Goal: Transaction & Acquisition: Purchase product/service

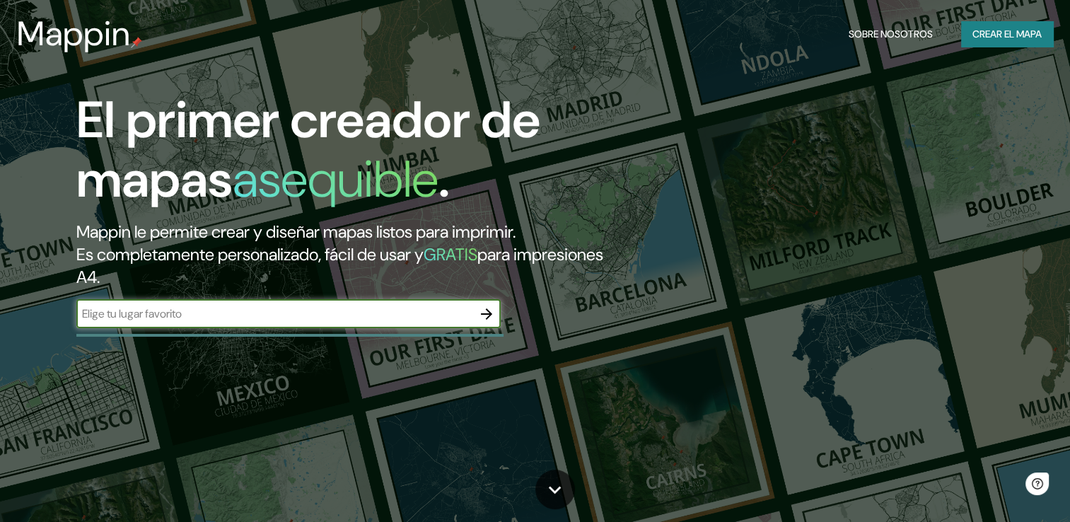
click at [342, 315] on input "text" at bounding box center [274, 314] width 396 height 16
type input "rio rapel chile"
drag, startPoint x: 460, startPoint y: 304, endPoint x: 472, endPoint y: 313, distance: 15.6
click at [468, 310] on div "El primer creador de mapas asequible . Mappin le permite crear y diseñar mapas …" at bounding box center [344, 217] width 642 height 252
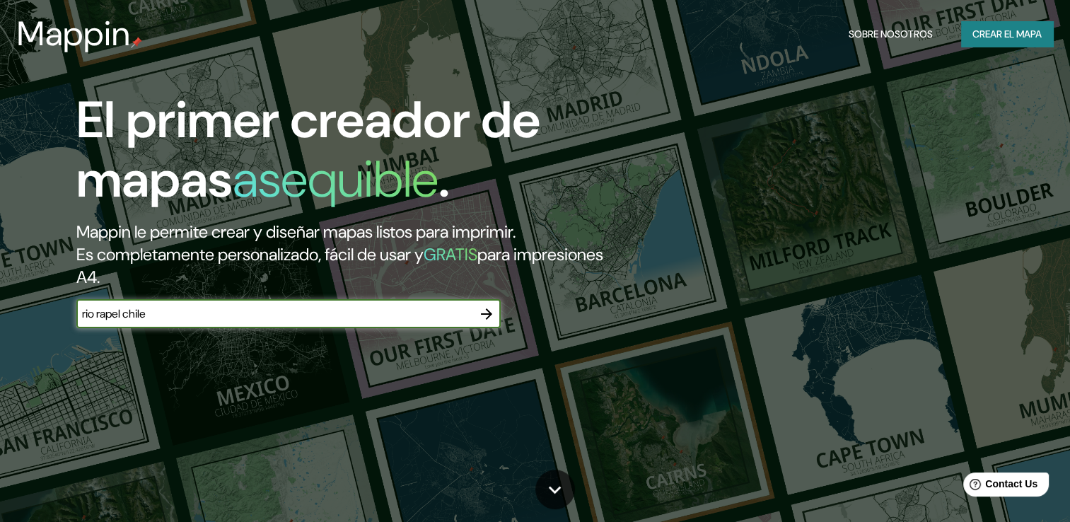
click at [475, 313] on button "button" at bounding box center [487, 314] width 28 height 28
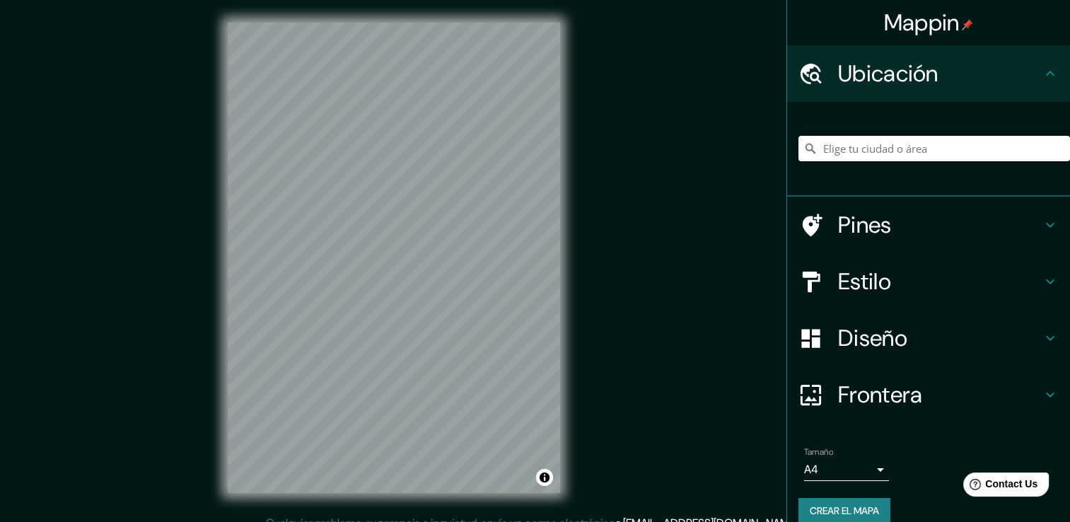
click at [907, 156] on input "Elige tu ciudad o área" at bounding box center [935, 148] width 272 height 25
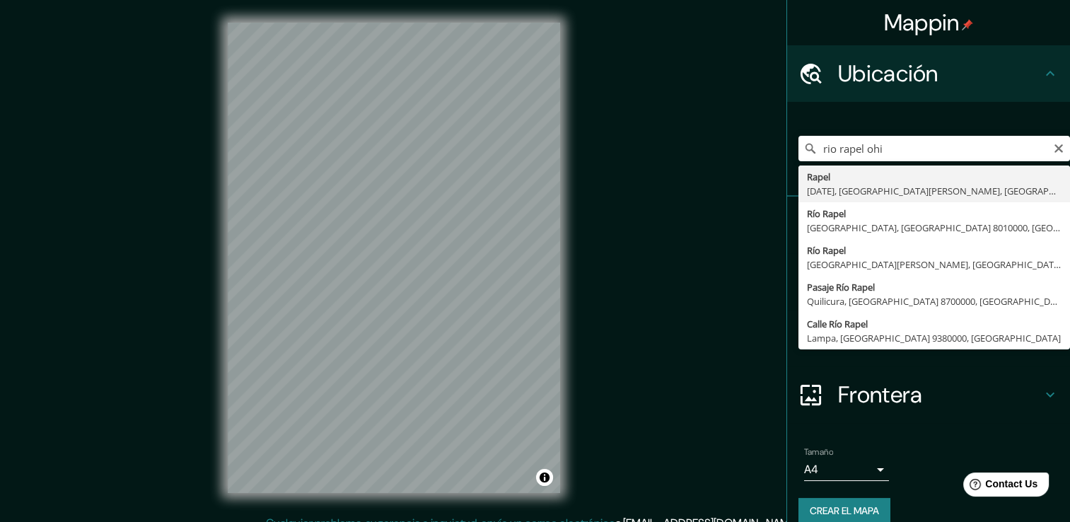
type input "Rapel, [DATE], [GEOGRAPHIC_DATA][PERSON_NAME], [GEOGRAPHIC_DATA]"
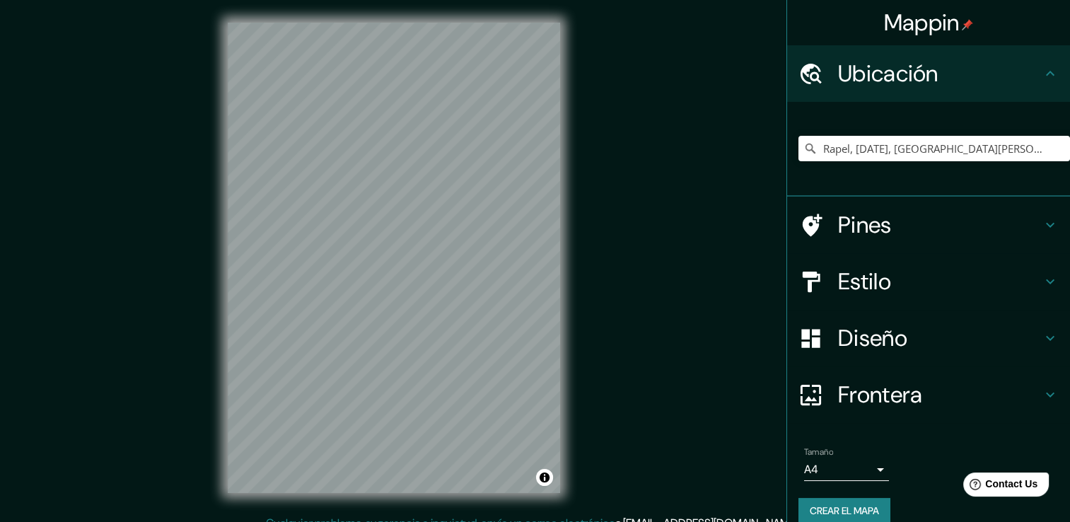
click at [849, 272] on h4 "Estilo" at bounding box center [940, 281] width 204 height 28
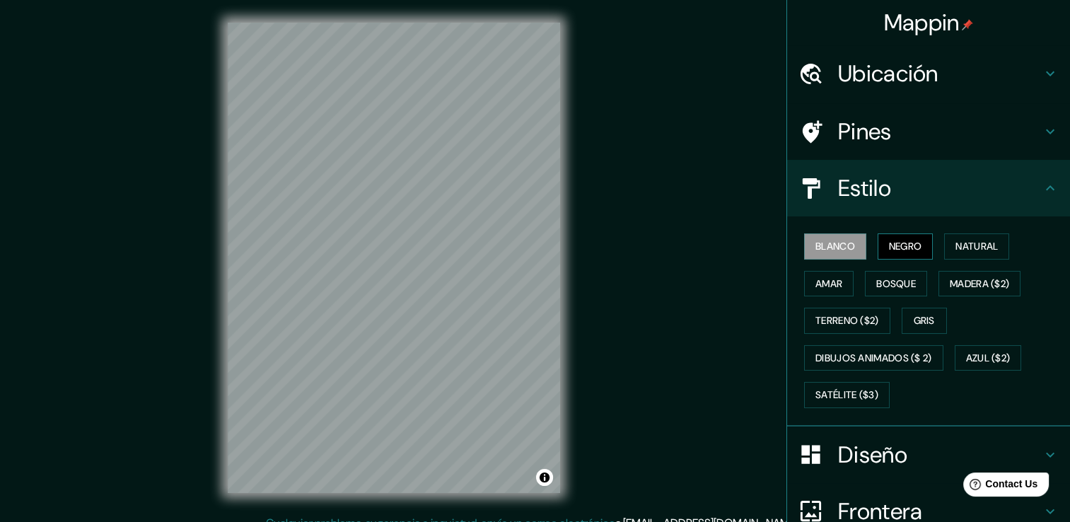
click at [897, 238] on font "Negro" at bounding box center [905, 247] width 33 height 18
click at [956, 246] on font "Natural" at bounding box center [977, 247] width 42 height 18
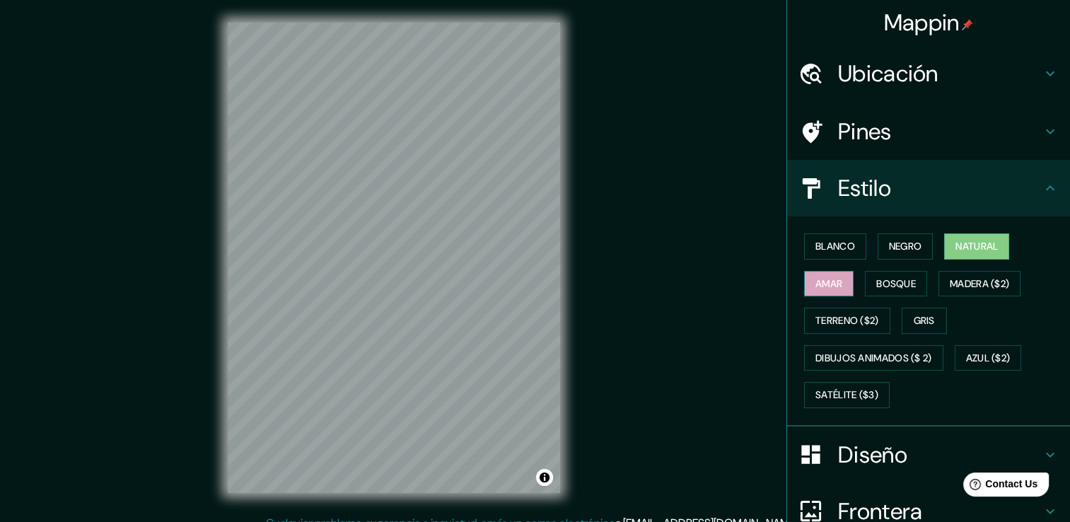
click at [832, 279] on font "Amar" at bounding box center [829, 284] width 27 height 18
click at [877, 284] on font "Bosque" at bounding box center [897, 284] width 40 height 18
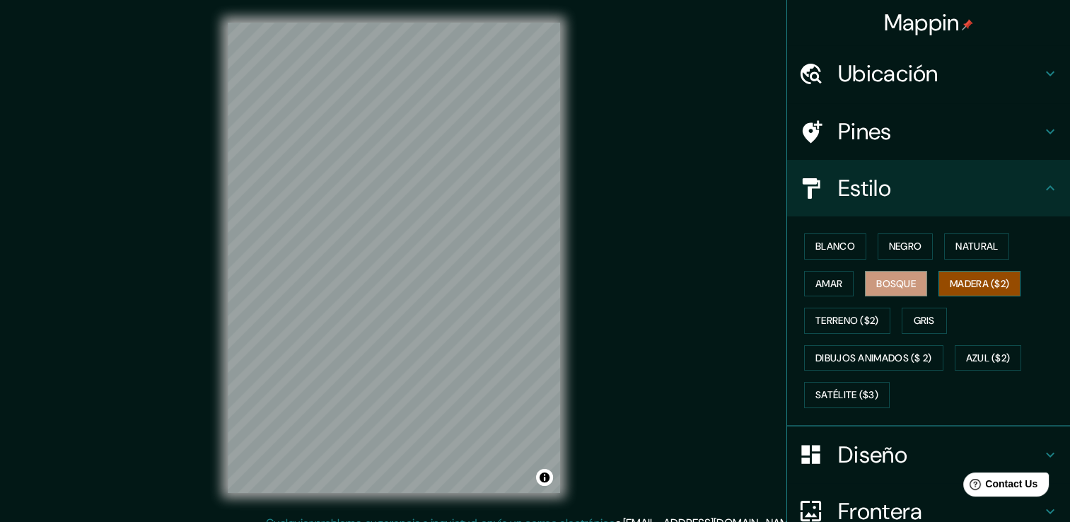
click at [975, 284] on font "Madera ($2)" at bounding box center [979, 284] width 59 height 18
click at [857, 316] on font "Terreno ($2)" at bounding box center [848, 321] width 64 height 18
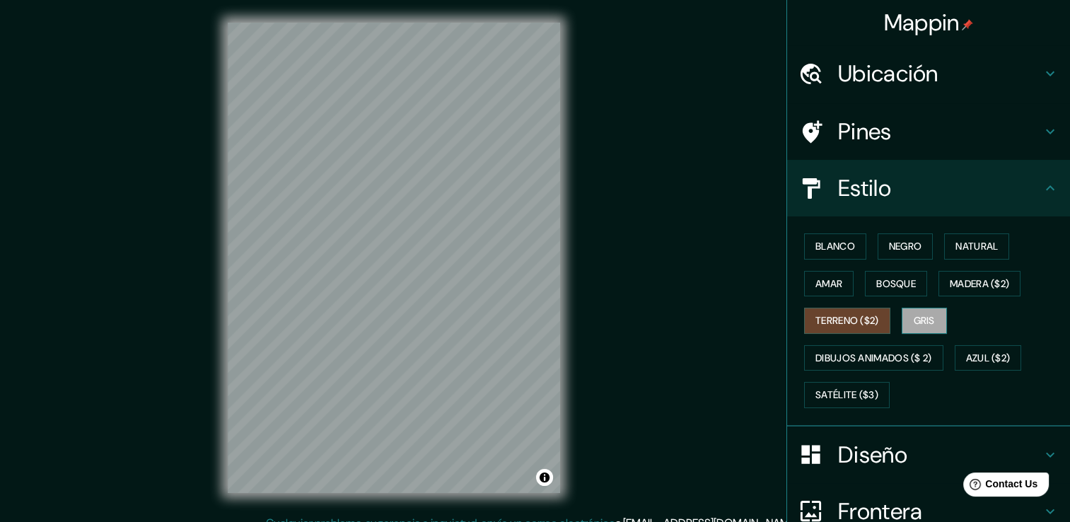
click at [935, 316] on button "Gris" at bounding box center [924, 321] width 45 height 26
click at [830, 316] on font "Terreno ($2)" at bounding box center [848, 321] width 64 height 18
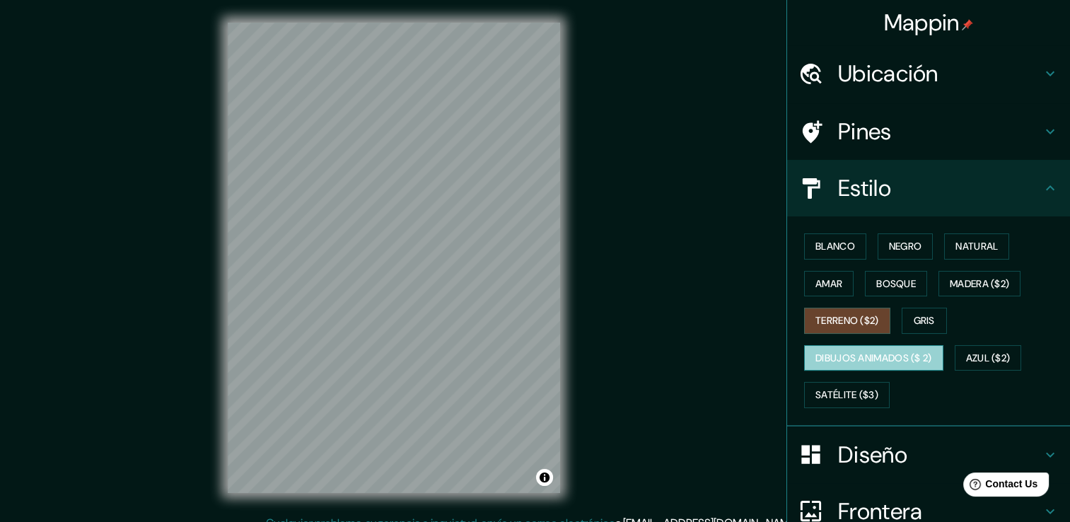
click at [843, 347] on button "Dibujos animados ($ 2)" at bounding box center [873, 358] width 139 height 26
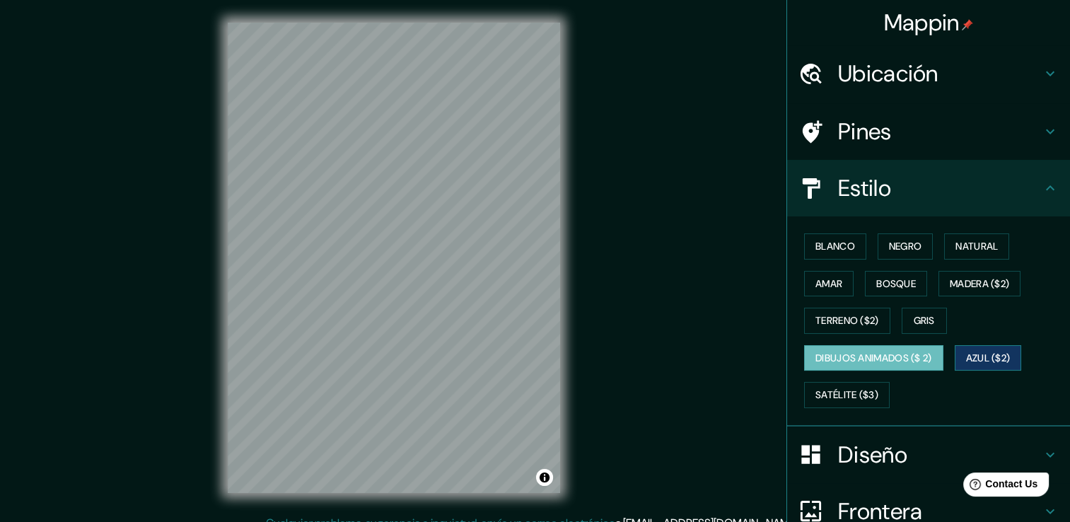
click at [959, 360] on button "Azul ($2)" at bounding box center [988, 358] width 67 height 26
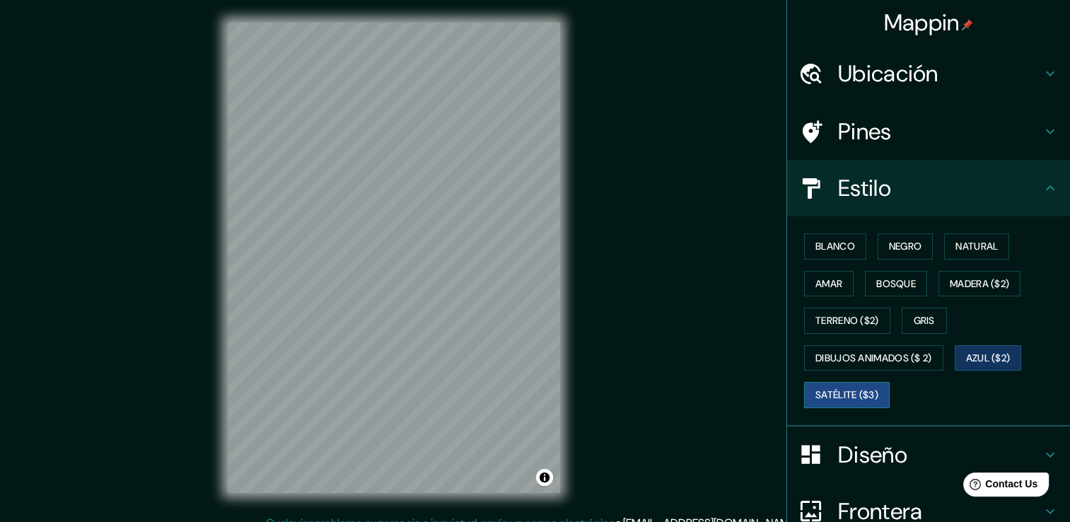
click at [832, 391] on font "Satélite ($3)" at bounding box center [847, 395] width 63 height 18
click at [846, 253] on button "Blanco" at bounding box center [835, 246] width 62 height 26
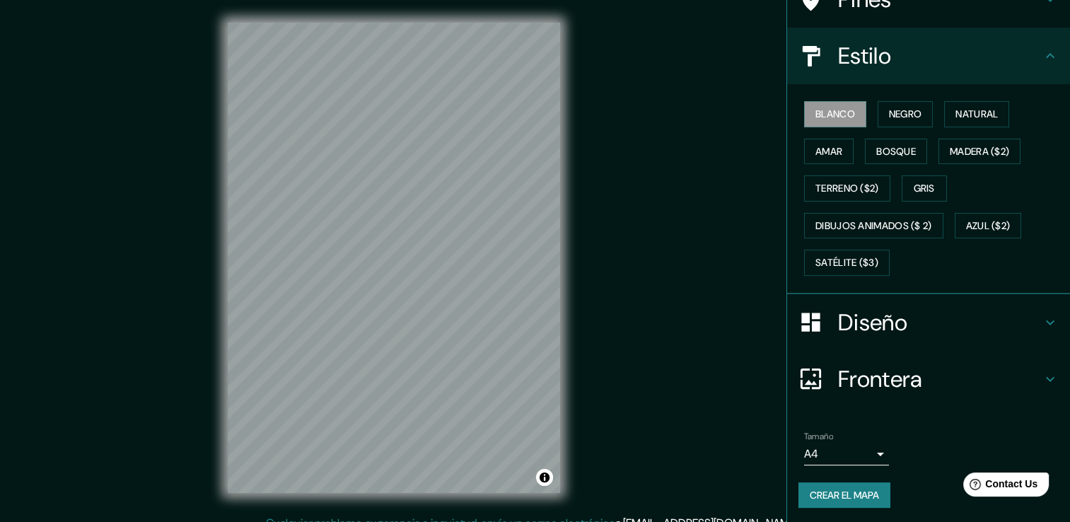
click at [877, 336] on div "Diseño" at bounding box center [928, 322] width 283 height 57
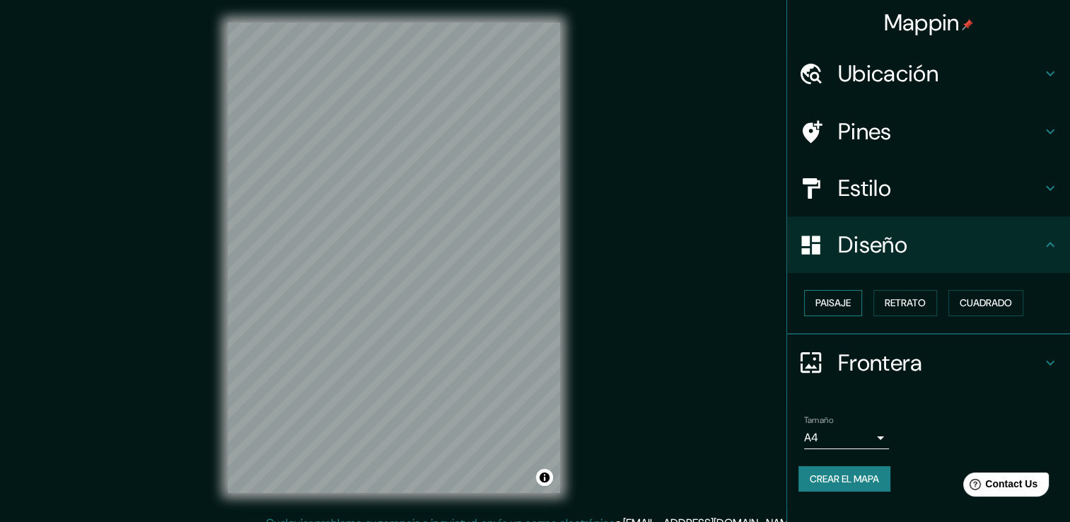
click at [844, 314] on button "Paisaje" at bounding box center [833, 303] width 58 height 26
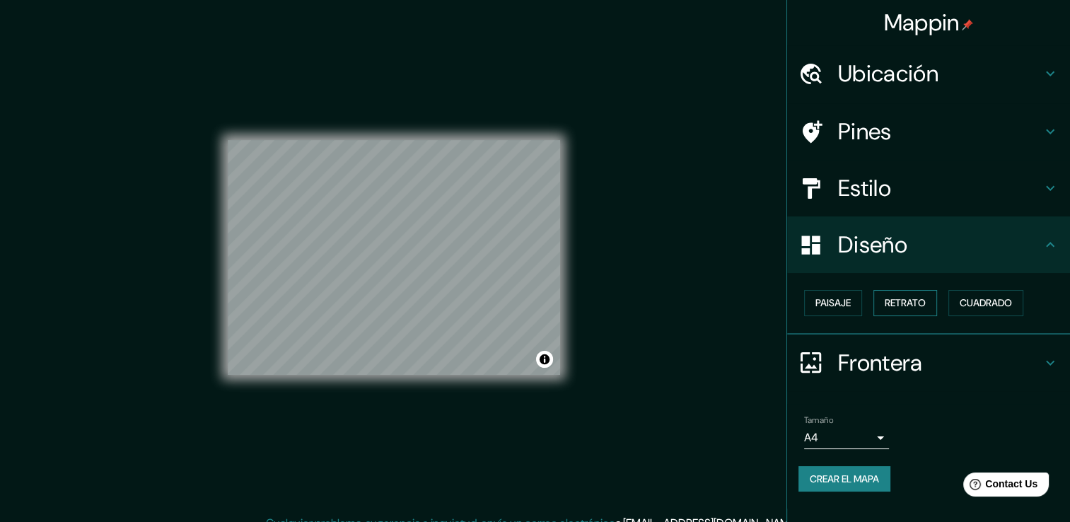
click at [889, 313] on button "Retrato" at bounding box center [906, 303] width 64 height 26
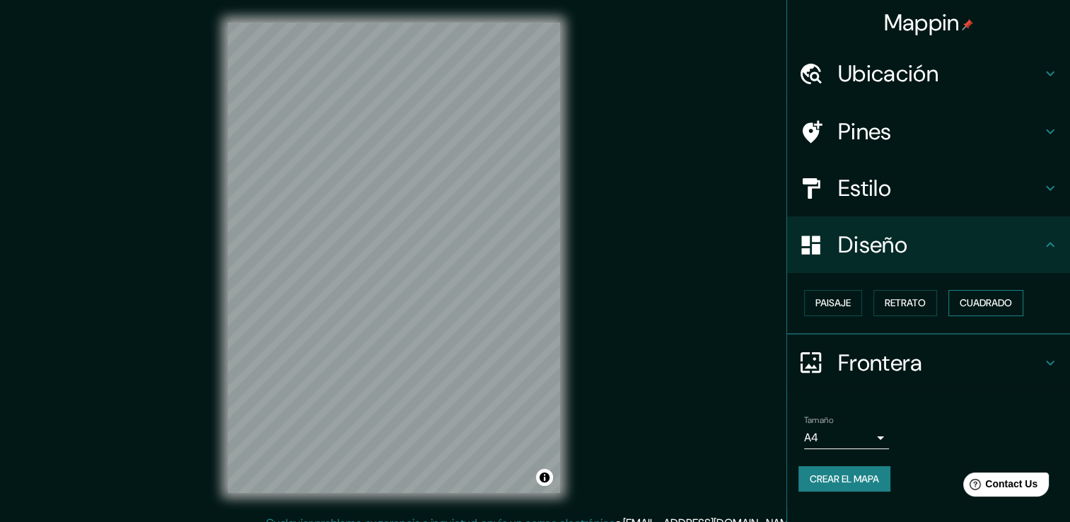
click at [988, 299] on font "Cuadrado" at bounding box center [986, 303] width 52 height 18
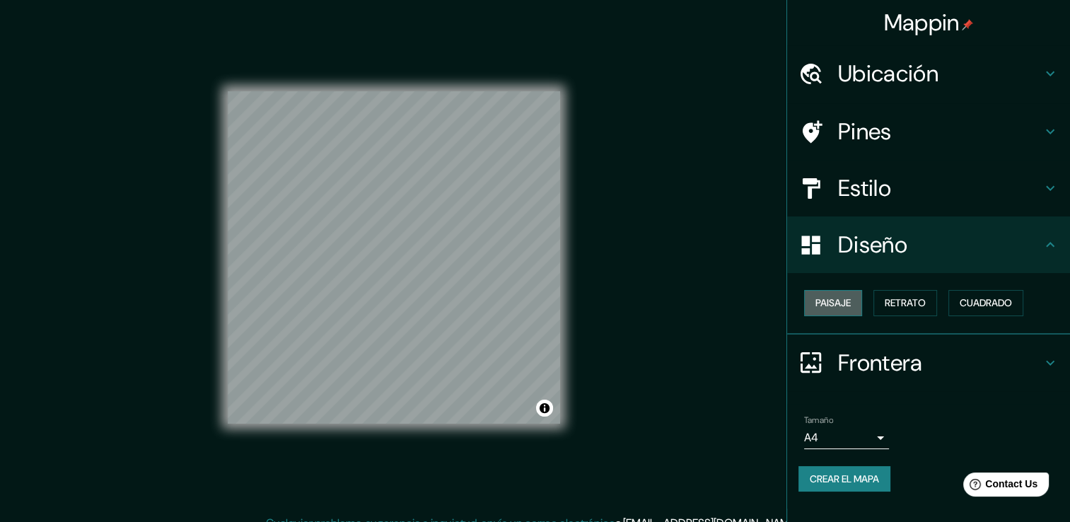
click at [860, 301] on button "Paisaje" at bounding box center [833, 303] width 58 height 26
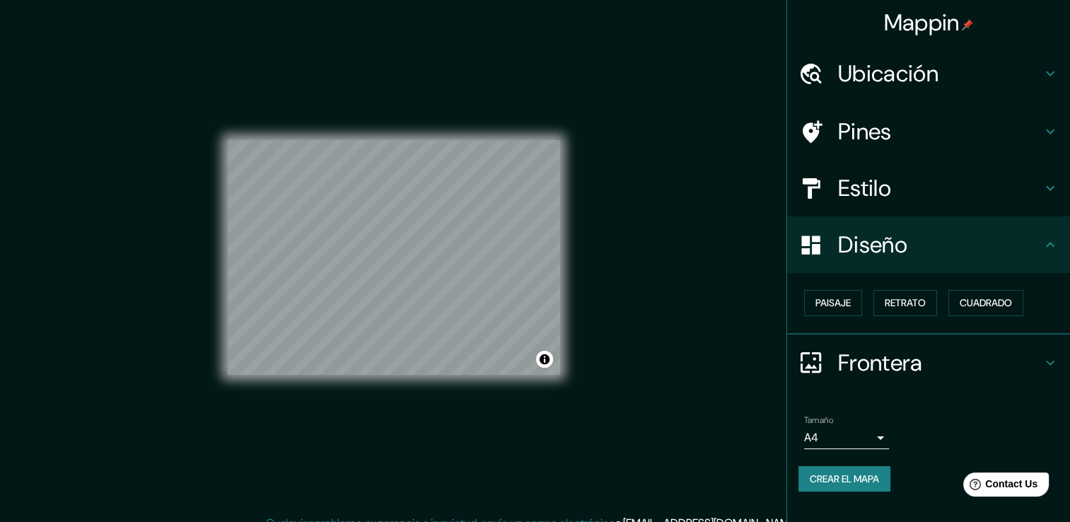
click at [863, 357] on h4 "Frontera" at bounding box center [940, 363] width 204 height 28
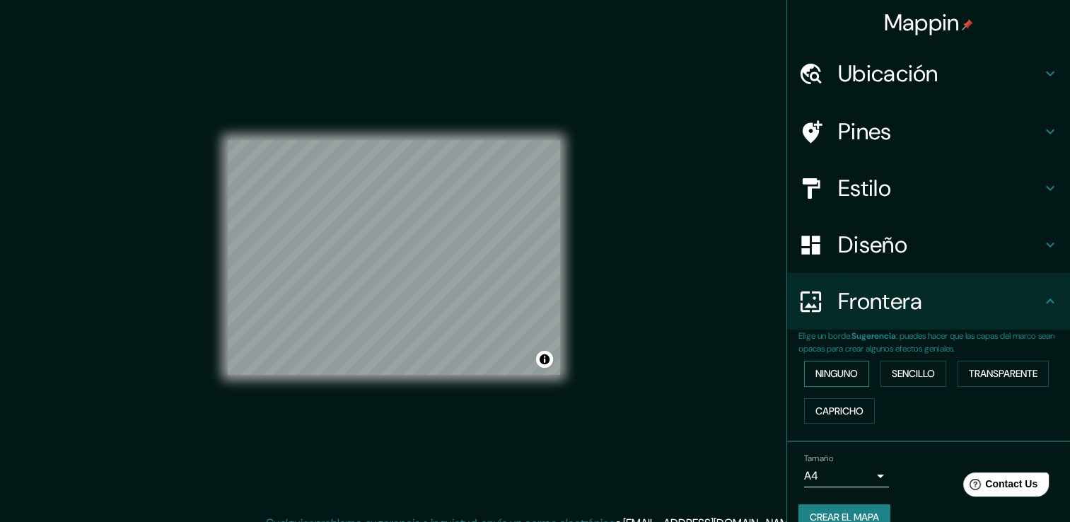
click at [845, 372] on font "Ninguno" at bounding box center [837, 374] width 42 height 18
click at [892, 381] on font "Sencillo" at bounding box center [913, 374] width 43 height 18
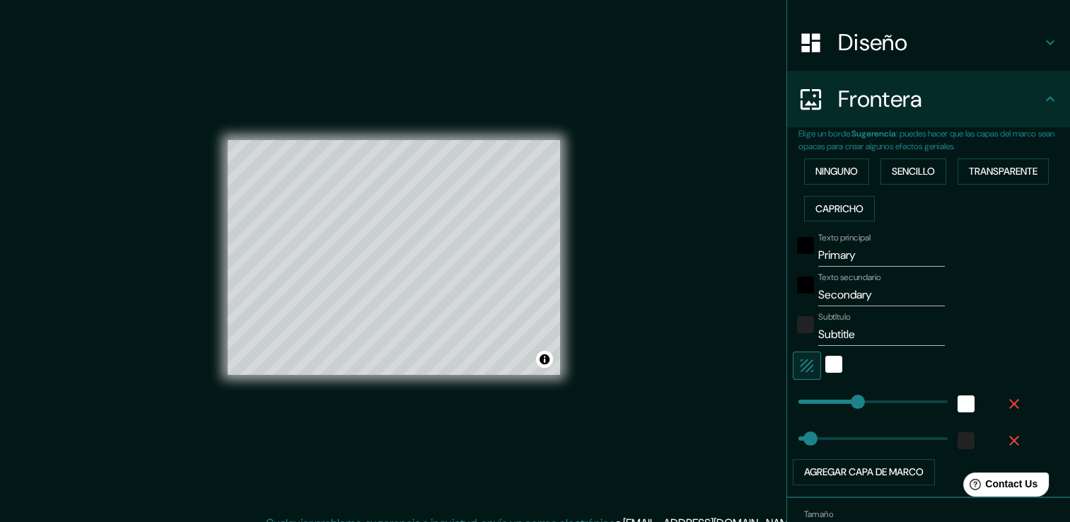
scroll to position [212, 0]
